Goal: Task Accomplishment & Management: Manage account settings

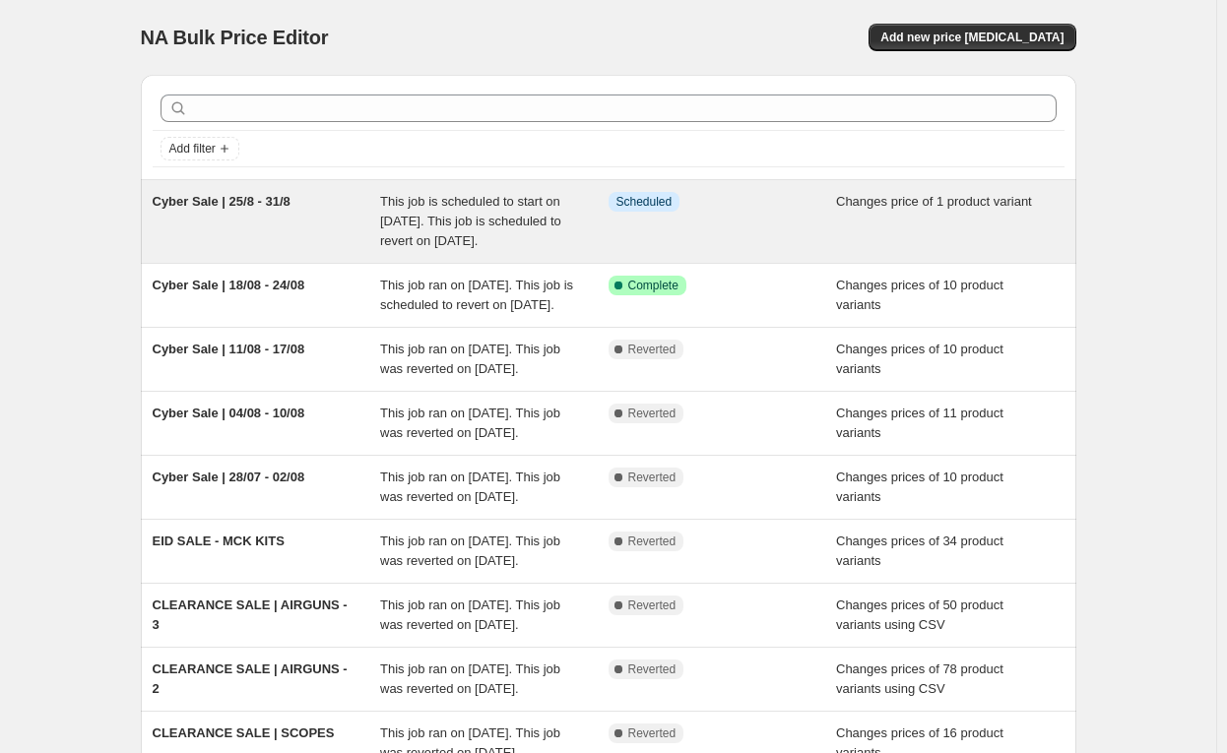
click at [257, 213] on div "Cyber Sale | 25/8 - 31/8" at bounding box center [267, 221] width 229 height 59
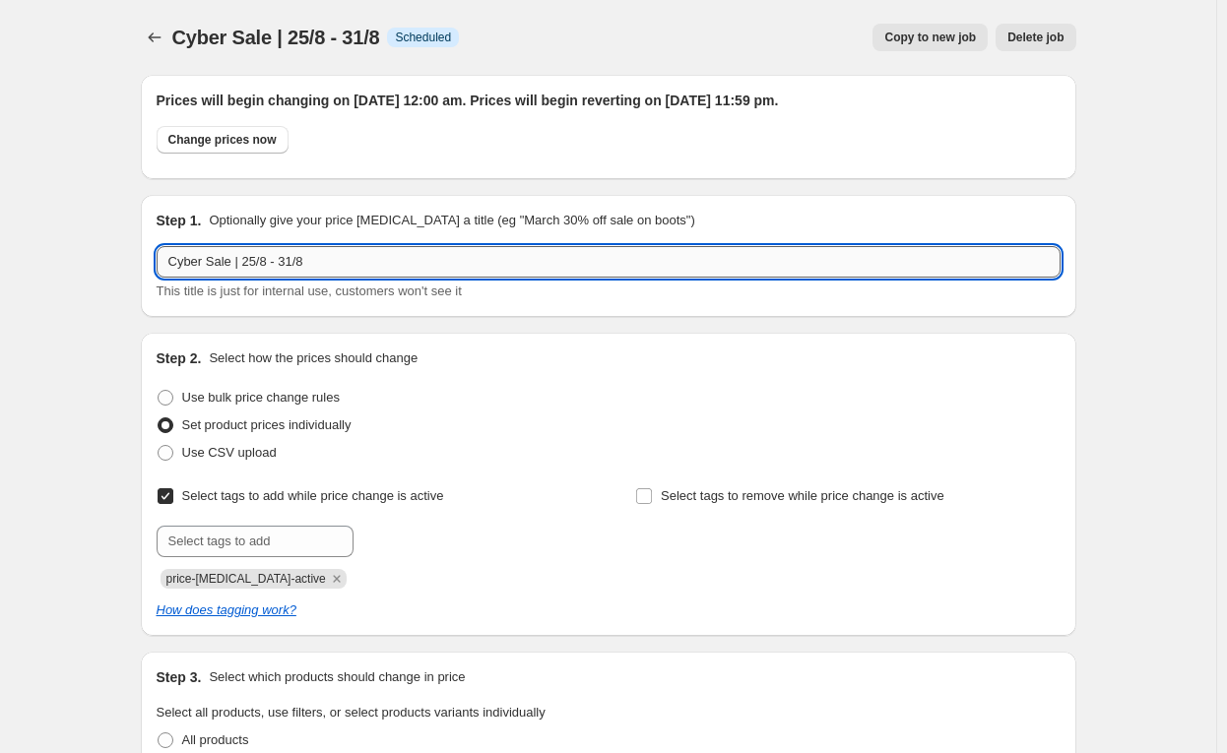
click at [262, 263] on input "Cyber Sale | 25/8 - 31/8" at bounding box center [609, 262] width 904 height 32
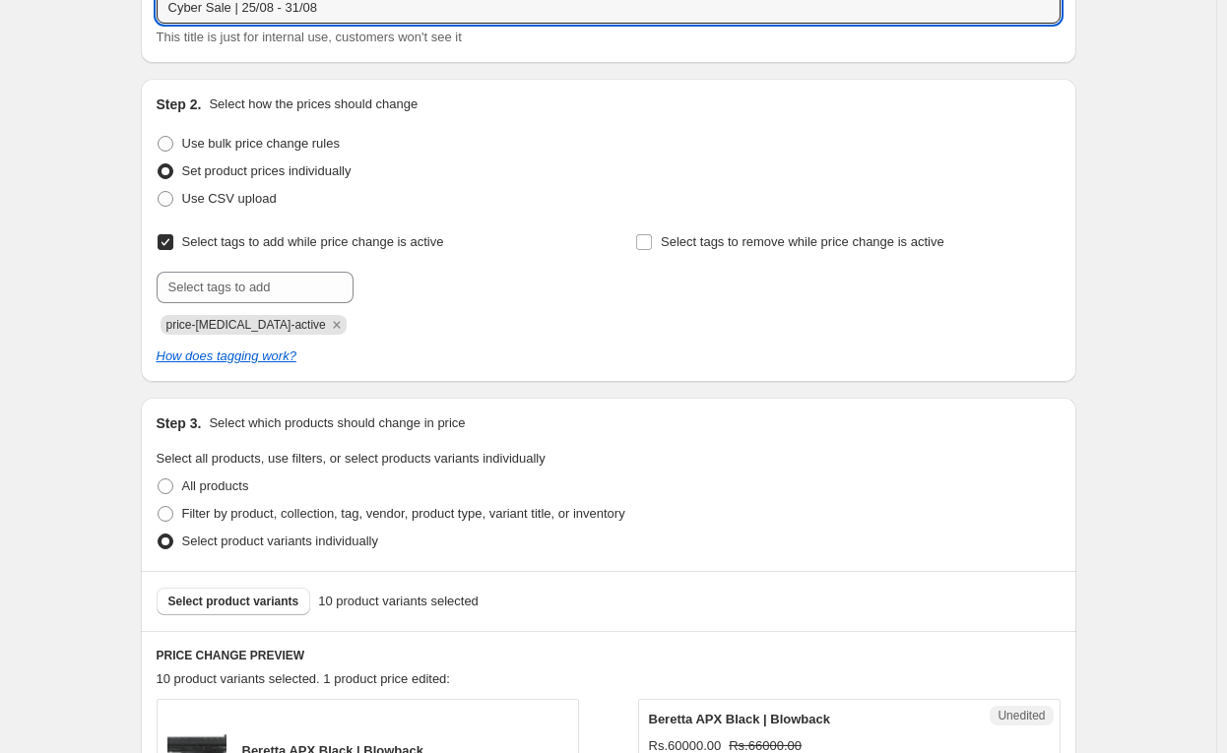
scroll to position [255, 0]
type input "Cyber Sale | 25/08 - 31/08"
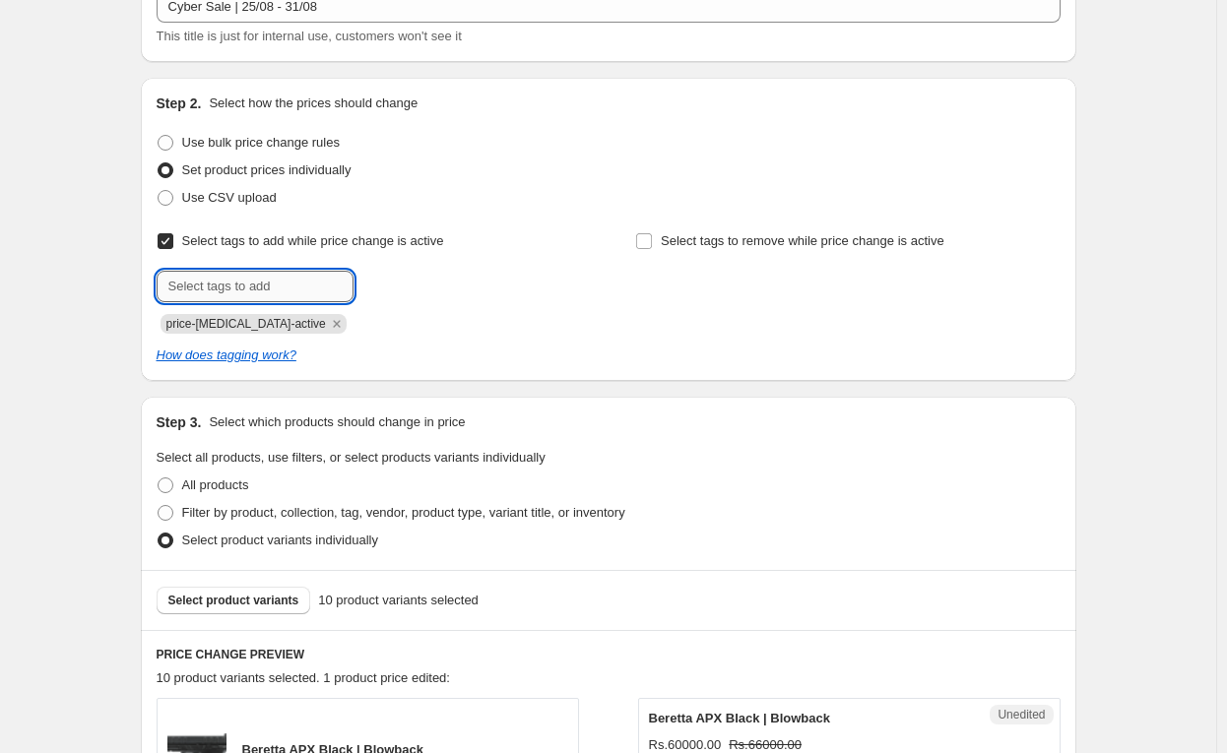
click at [294, 277] on input "text" at bounding box center [255, 287] width 197 height 32
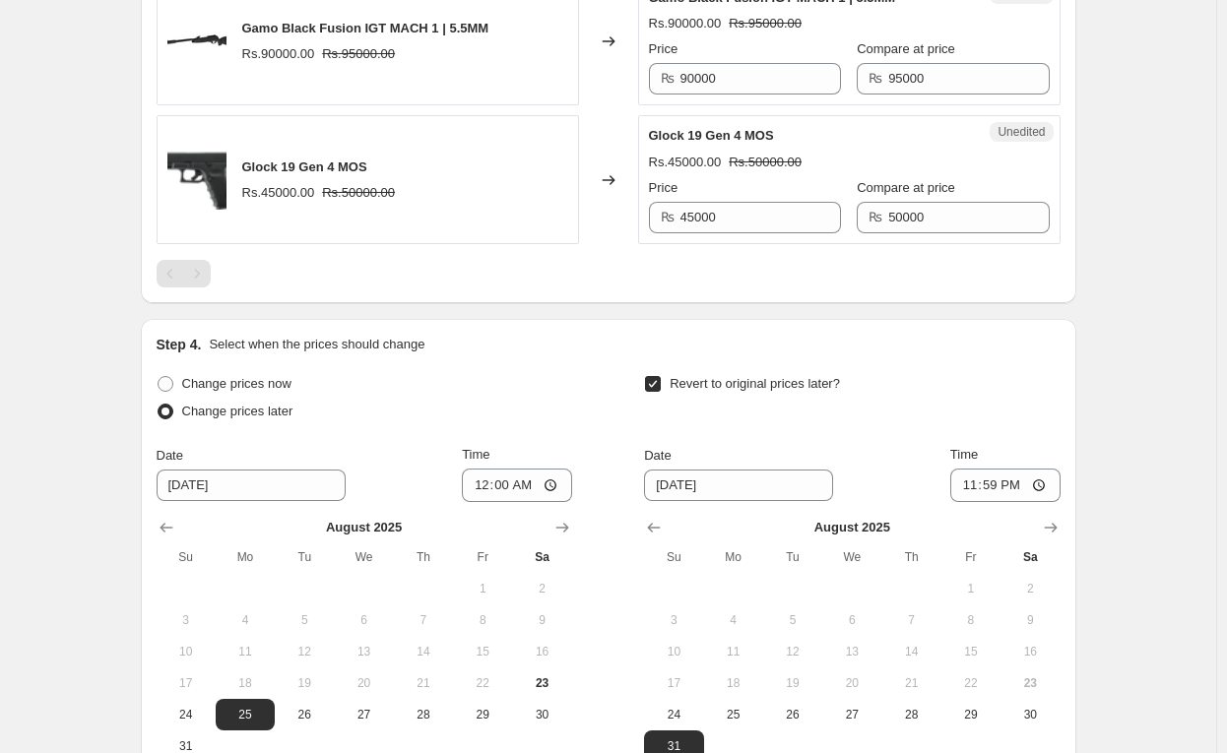
scroll to position [2321, 0]
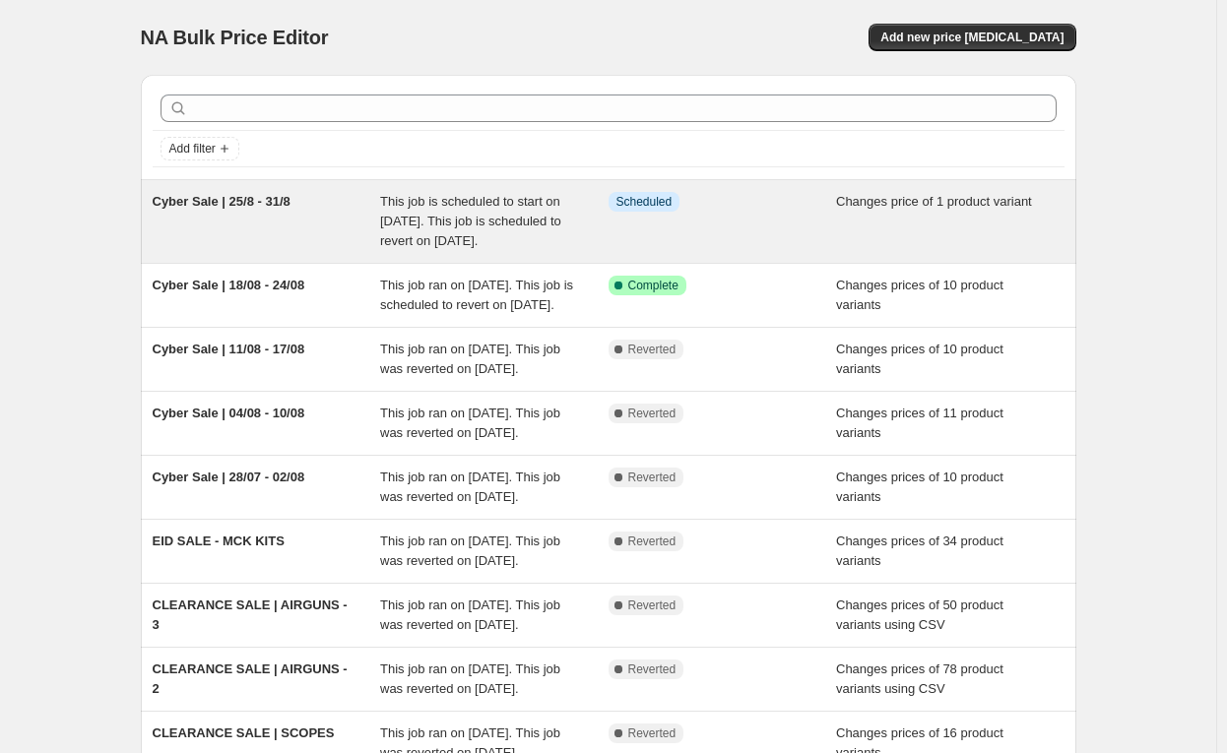
click at [413, 221] on span "This job is scheduled to start on [DATE]. This job is scheduled to revert on [D…" at bounding box center [470, 221] width 181 height 54
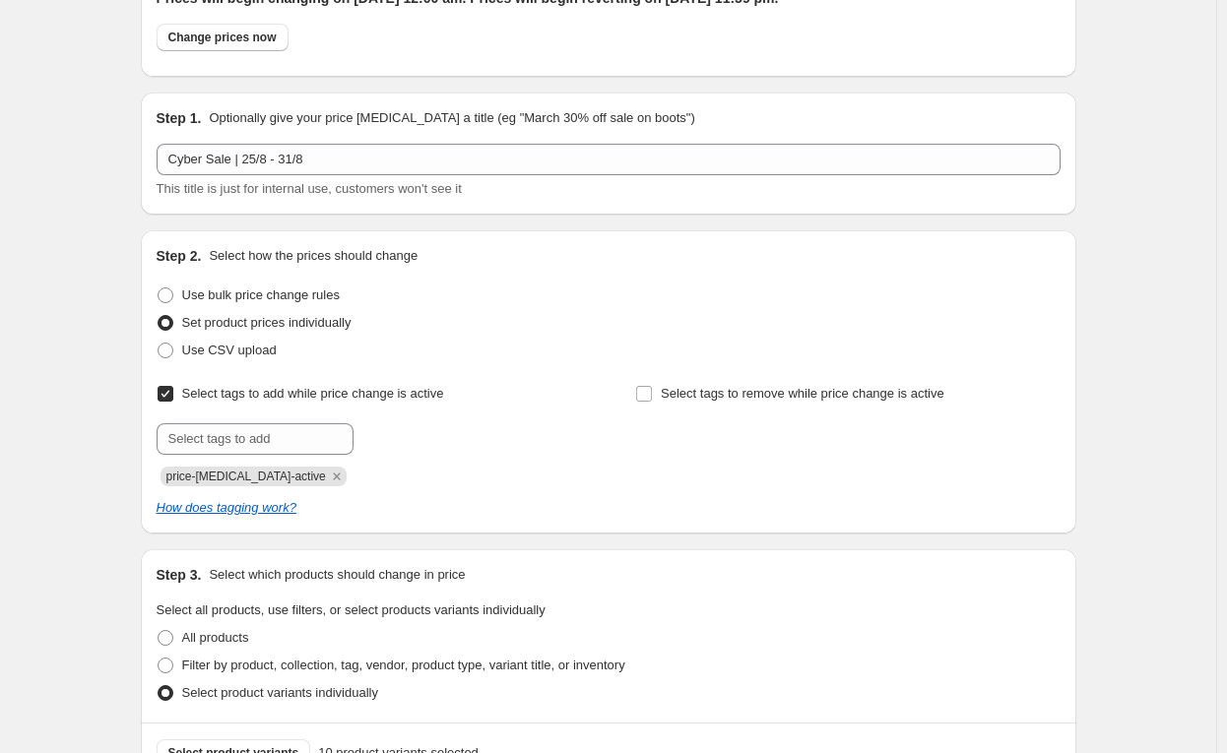
scroll to position [105, 0]
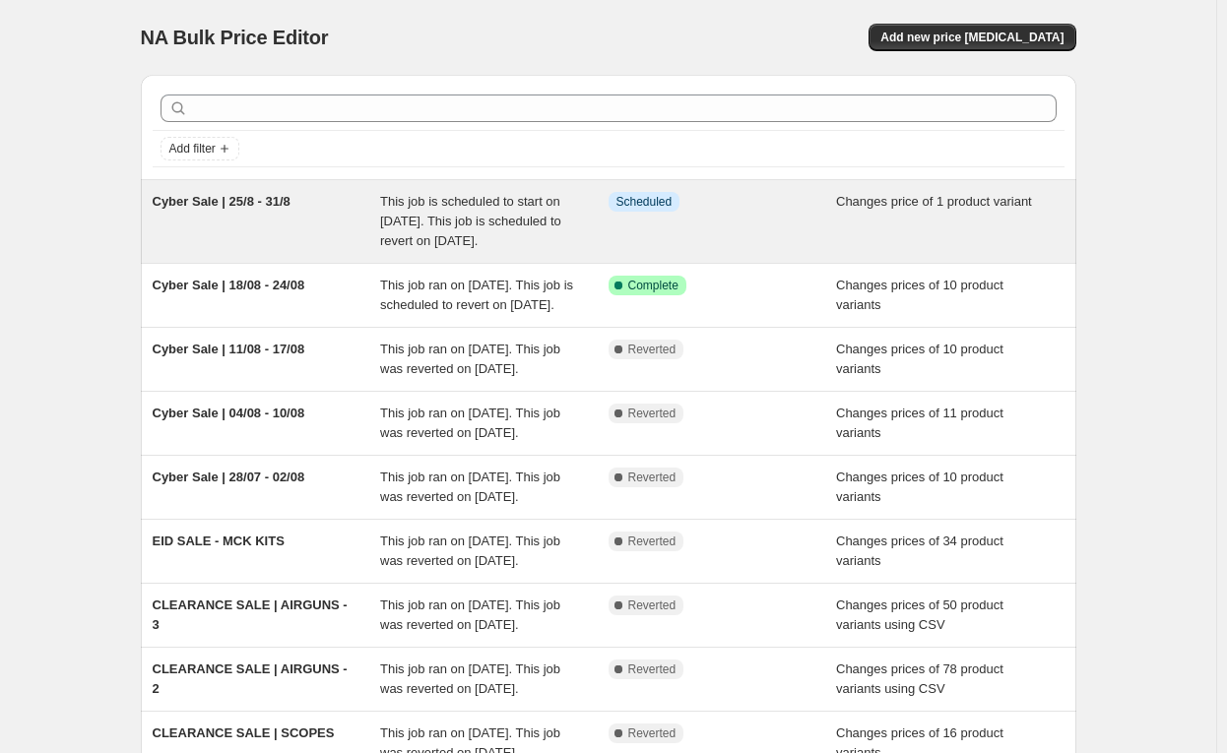
click at [237, 230] on div "Cyber Sale | 25/8 - 31/8" at bounding box center [267, 221] width 229 height 59
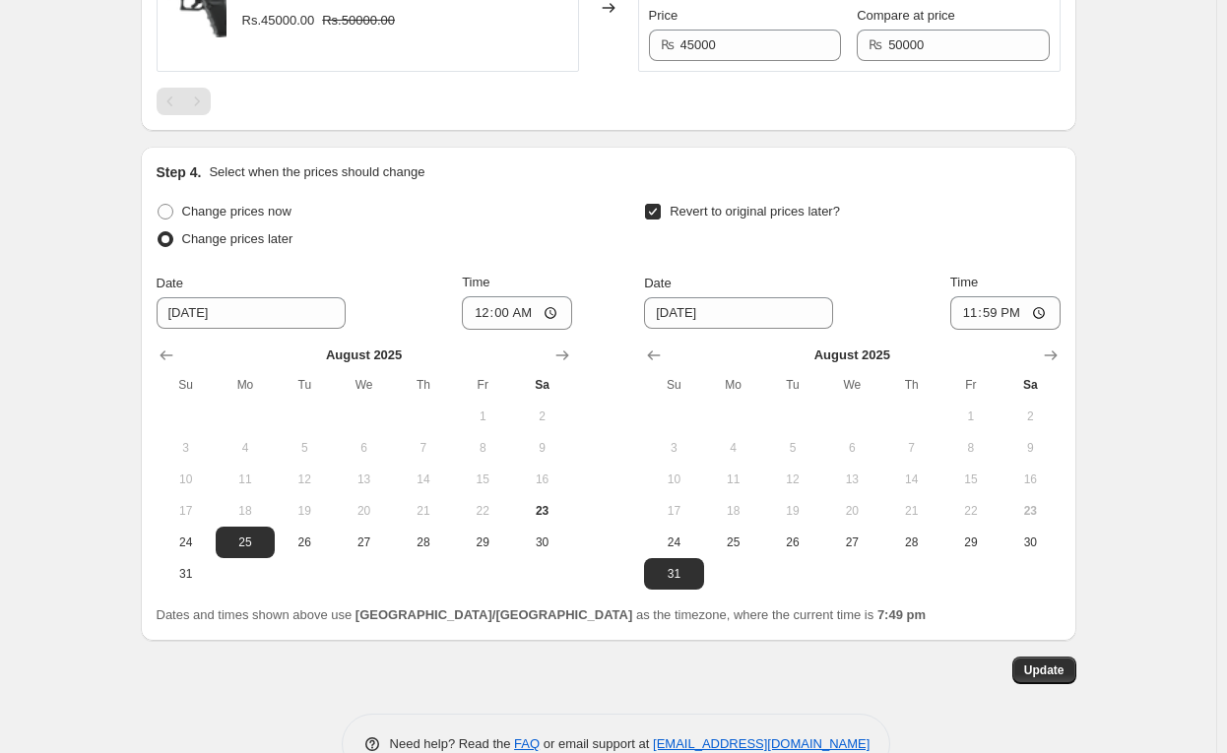
scroll to position [2321, 0]
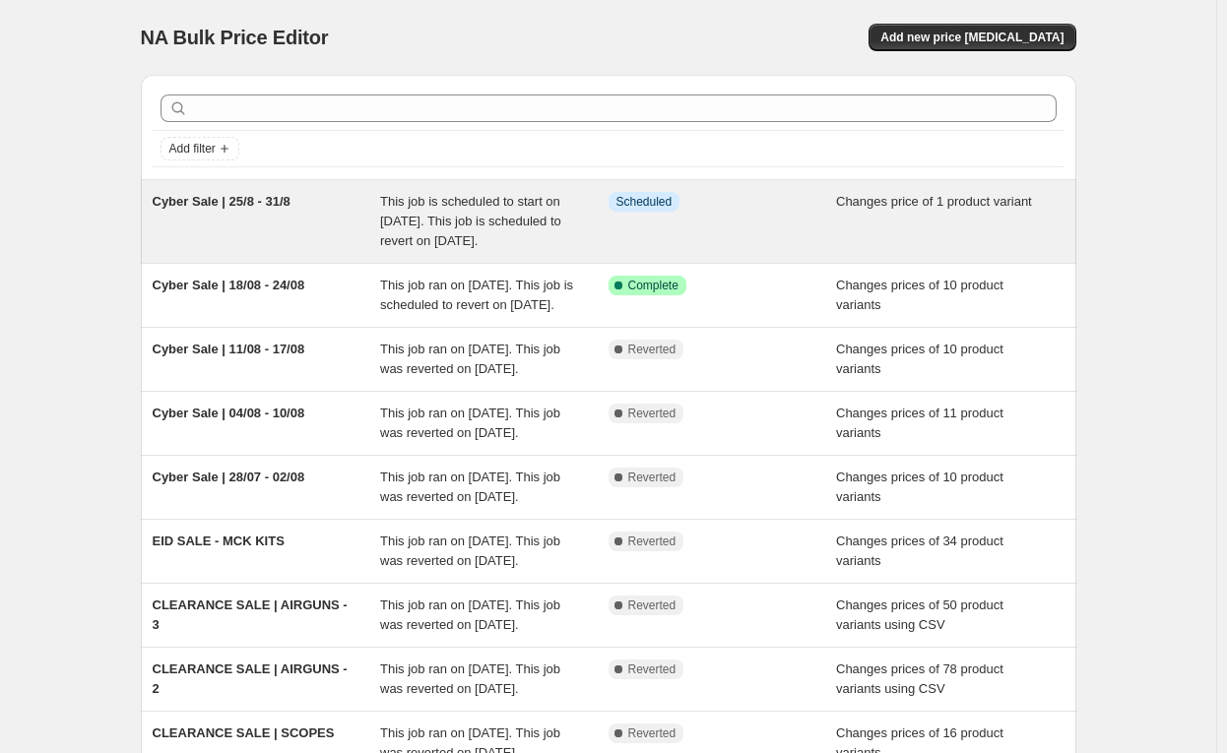
click at [530, 206] on span "This job is scheduled to start on [DATE]. This job is scheduled to revert on [D…" at bounding box center [470, 221] width 181 height 54
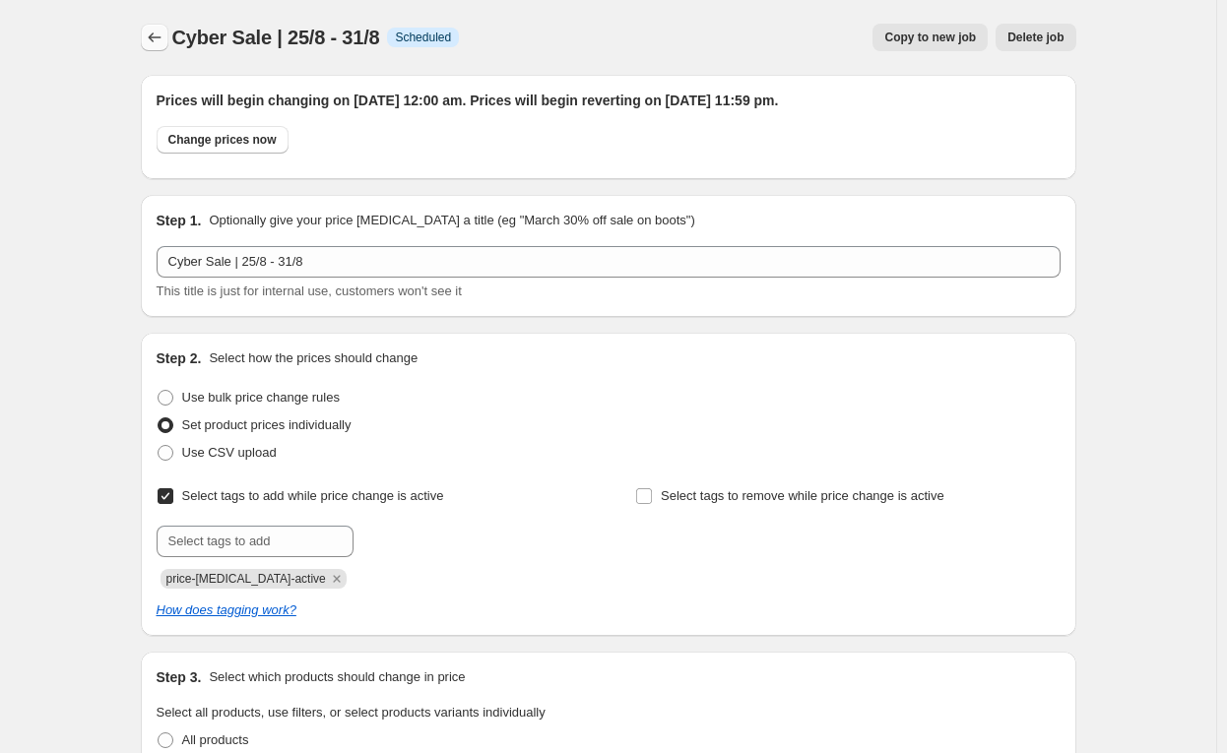
click at [164, 38] on icon "Price change jobs" at bounding box center [155, 38] width 20 height 20
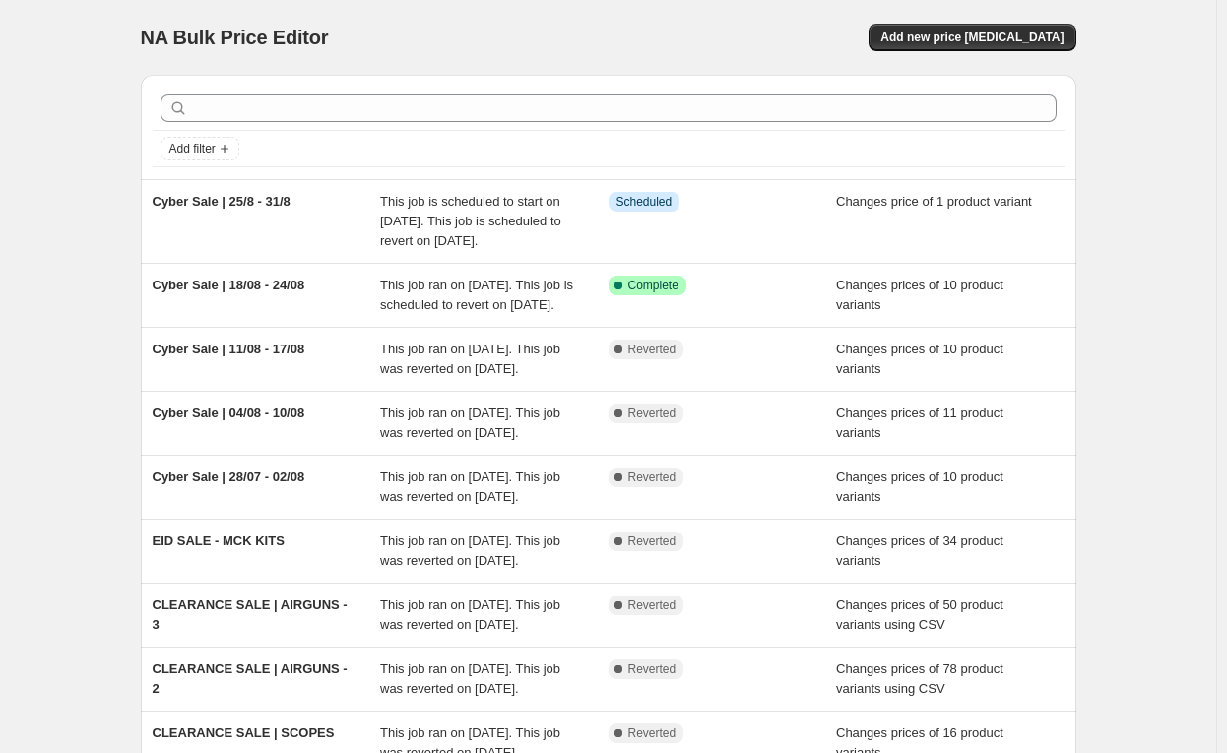
click at [790, 134] on div "Add filter" at bounding box center [609, 148] width 912 height 35
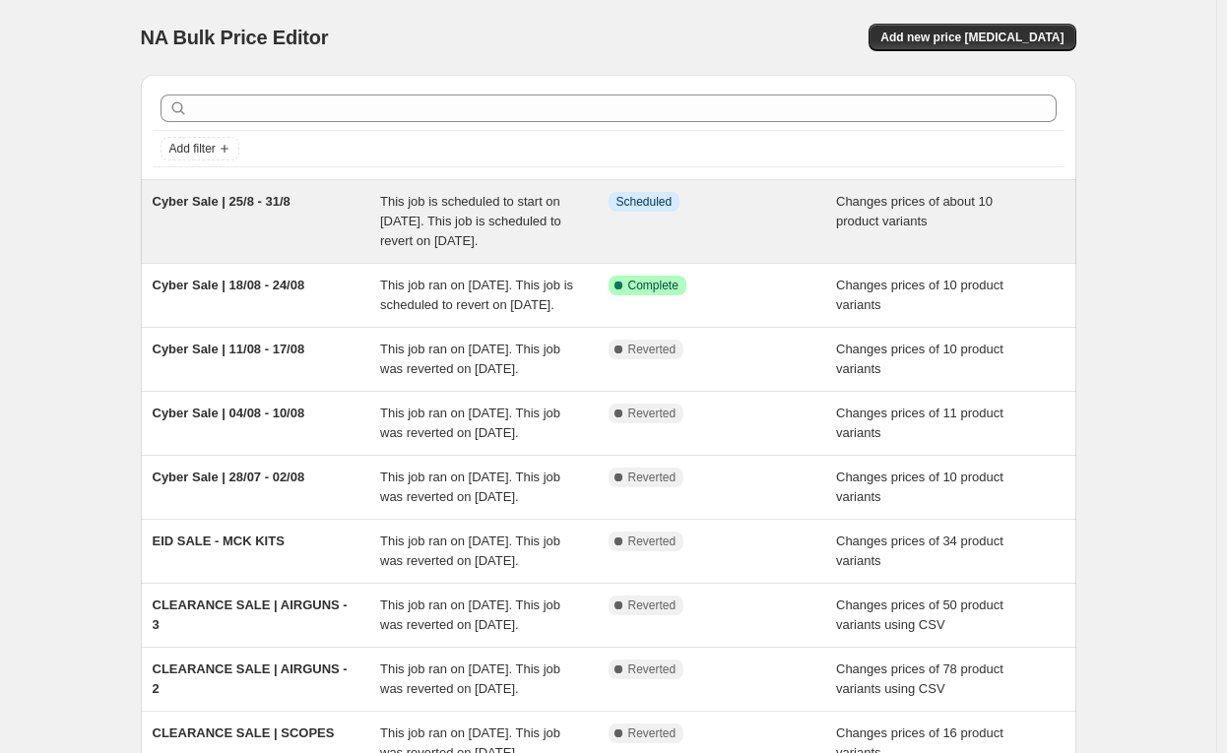
click at [258, 200] on span "Cyber Sale | 25/8 - 31/8" at bounding box center [222, 201] width 138 height 15
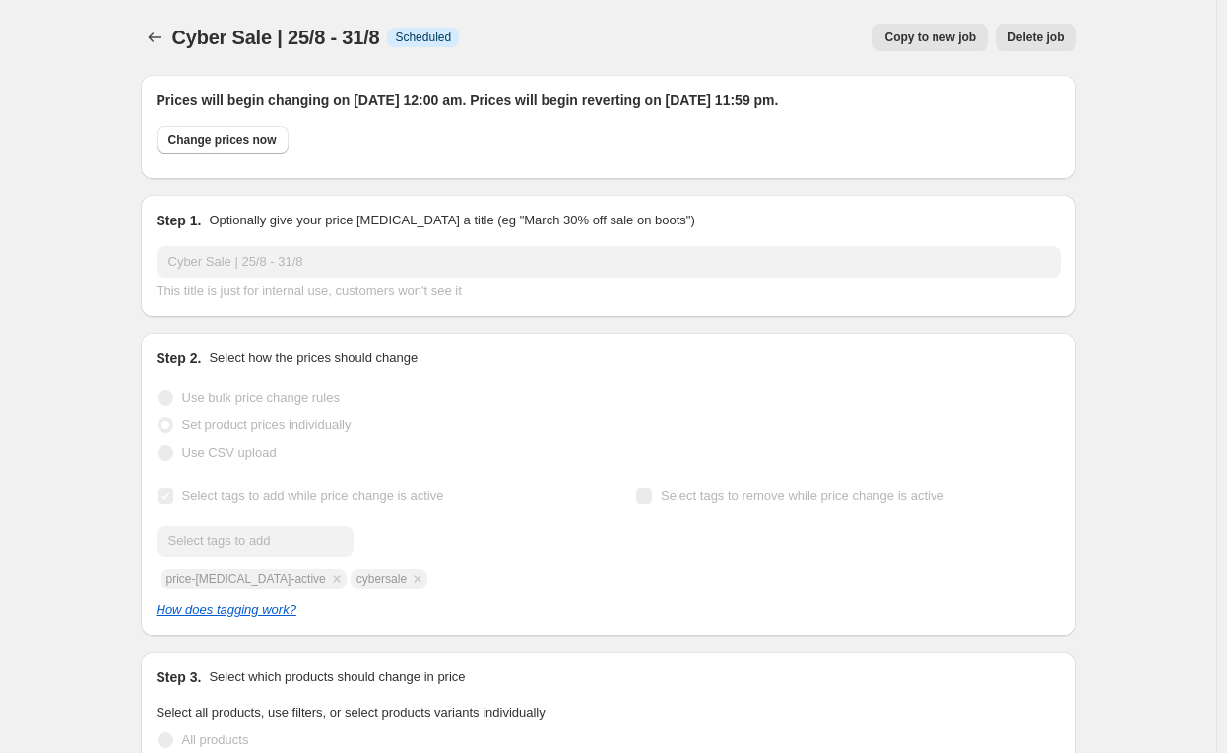
scroll to position [74, 0]
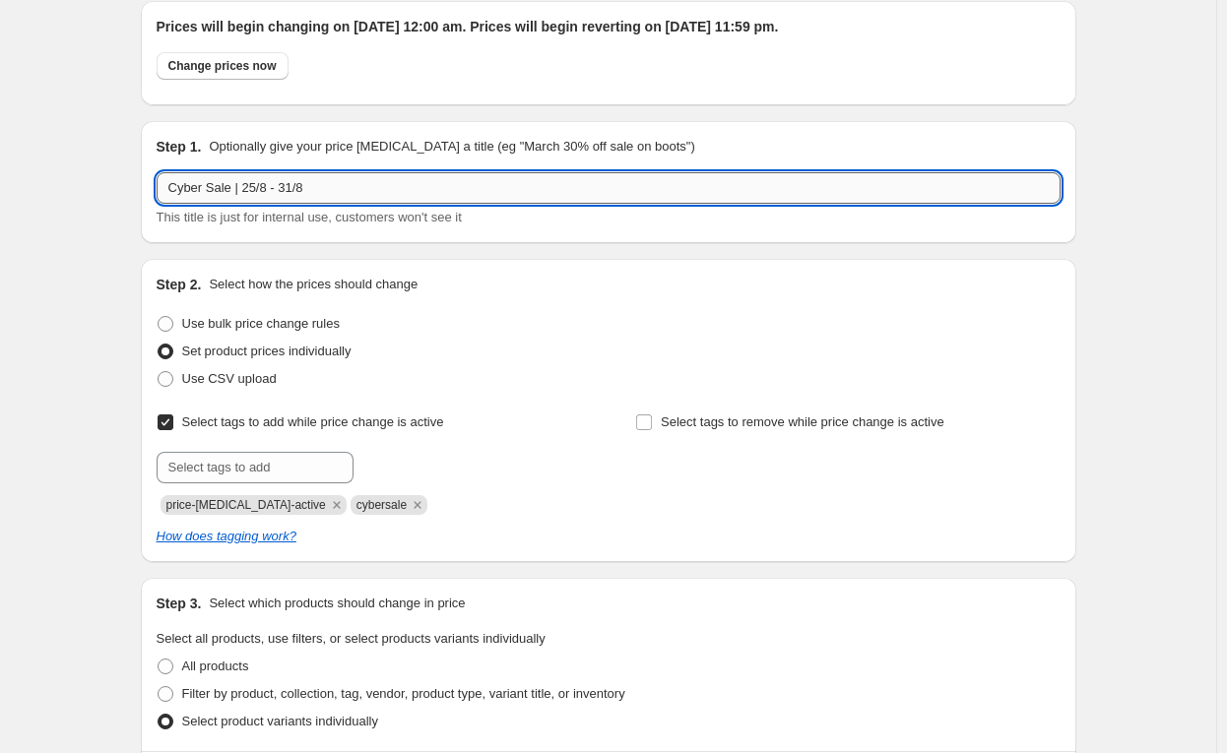
click at [262, 189] on input "Cyber Sale | 25/8 - 31/8" at bounding box center [609, 188] width 904 height 32
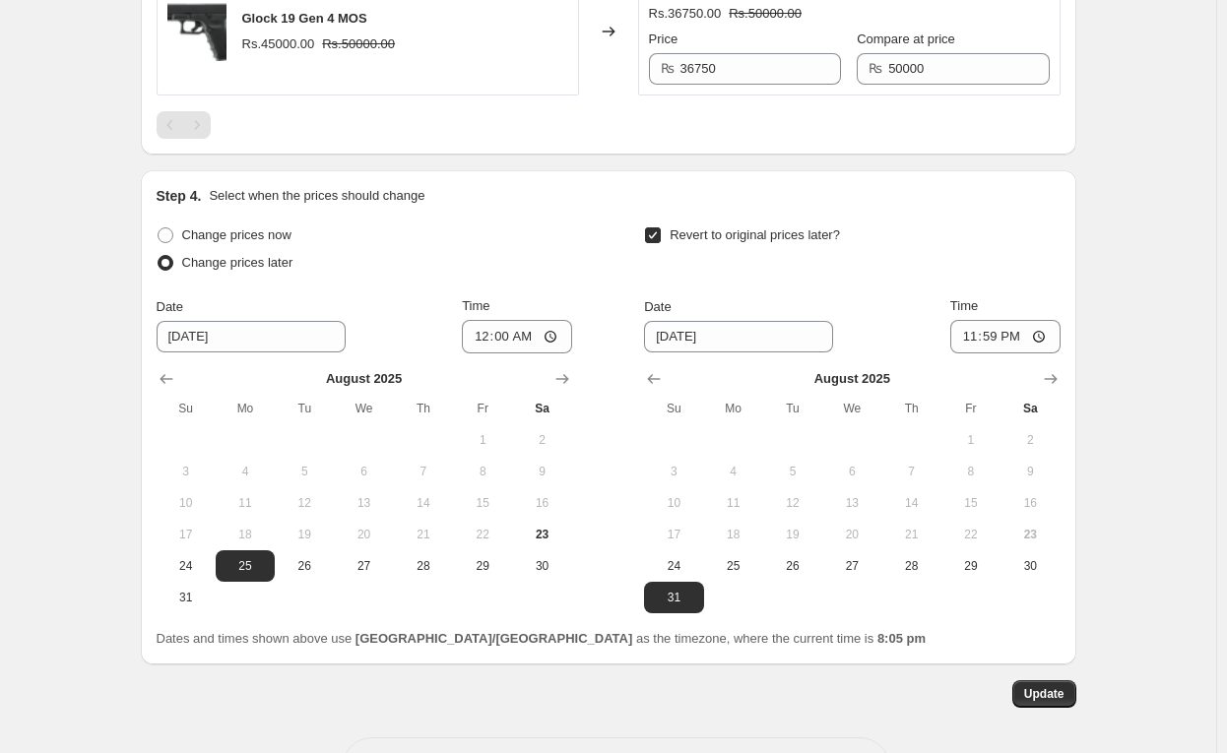
scroll to position [2278, 0]
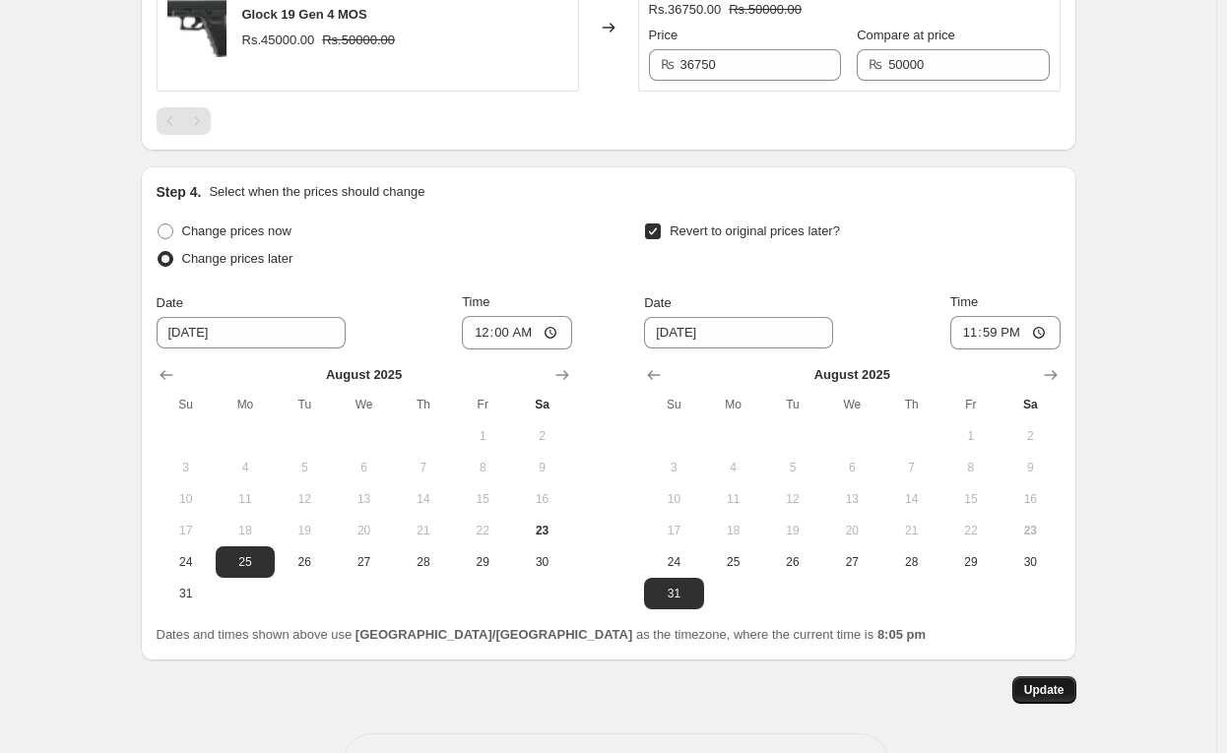
type input "Cyber Sale | 25/08 - 31/08"
click at [1039, 683] on span "Update" at bounding box center [1044, 691] width 40 height 16
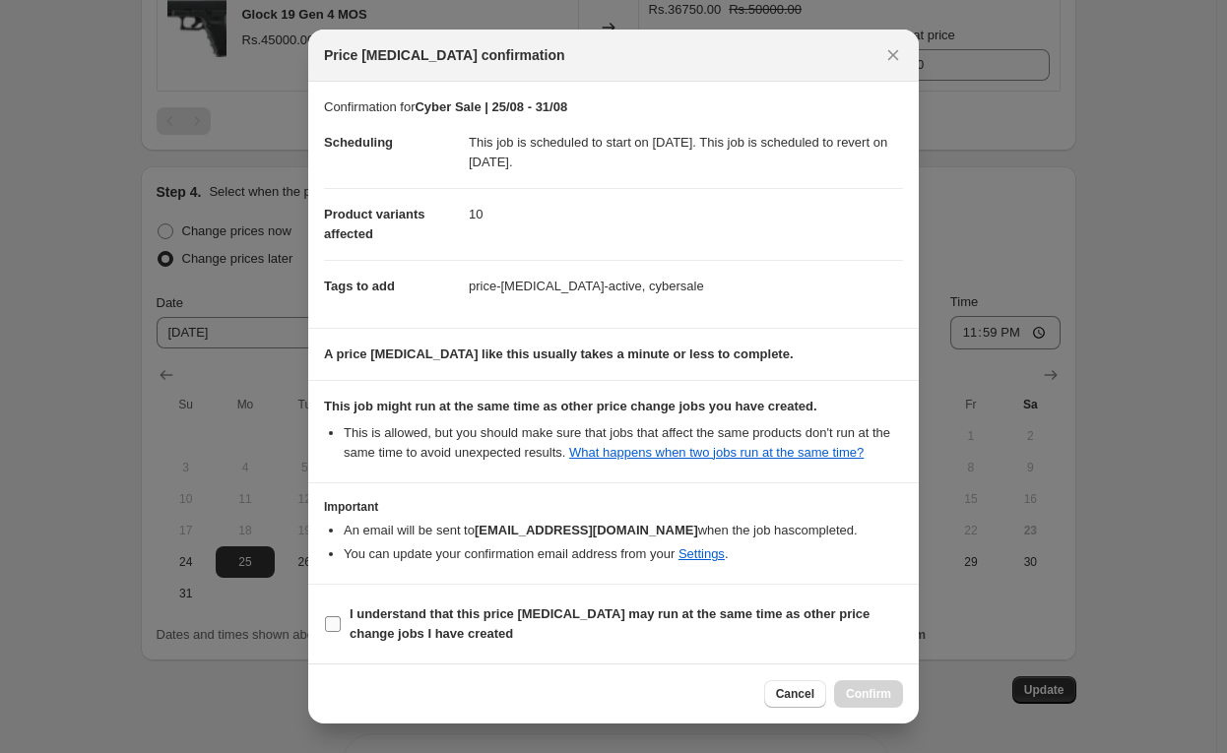
click at [606, 622] on span "I understand that this price [MEDICAL_DATA] may run at the same time as other p…" at bounding box center [627, 624] width 554 height 39
click at [341, 622] on input "I understand that this price [MEDICAL_DATA] may run at the same time as other p…" at bounding box center [333, 625] width 16 height 16
checkbox input "true"
click at [865, 697] on span "Confirm" at bounding box center [868, 695] width 45 height 16
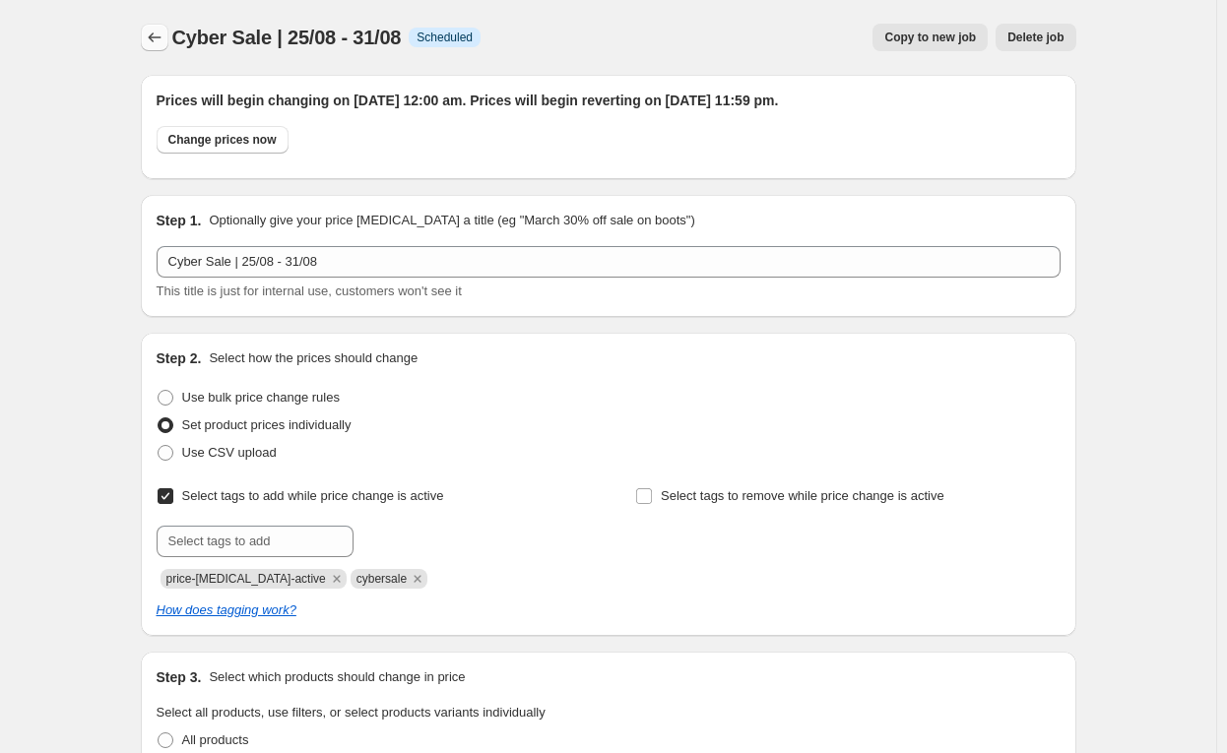
click at [158, 29] on icon "Price change jobs" at bounding box center [155, 38] width 20 height 20
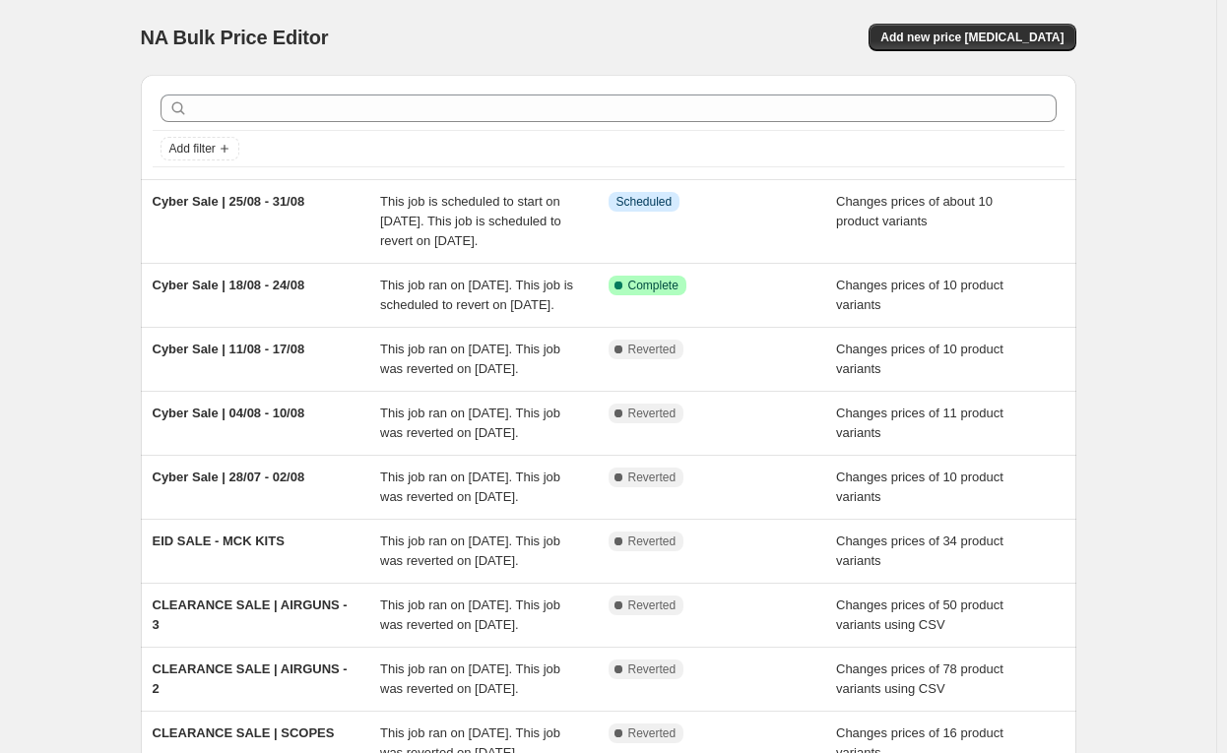
click at [1115, 307] on div "NA Bulk Price Editor. This page is ready NA Bulk Price Editor Add new price [ME…" at bounding box center [608, 517] width 1216 height 1034
click at [825, 59] on div "NA Bulk Price Editor. This page is ready NA Bulk Price Editor Add new price [ME…" at bounding box center [609, 37] width 936 height 75
